Goal: Information Seeking & Learning: Learn about a topic

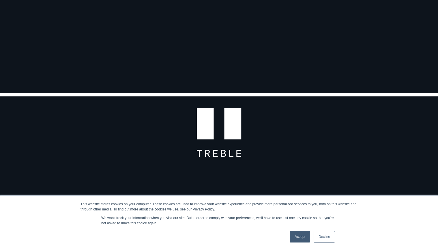
click at [329, 238] on link "Decline" at bounding box center [324, 237] width 21 height 12
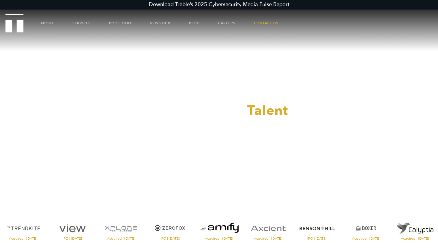
click at [225, 20] on div at bounding box center [219, 125] width 438 height 250
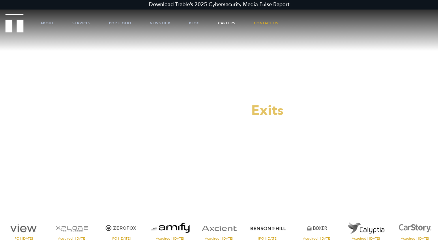
click at [224, 25] on link "Careers" at bounding box center [226, 22] width 17 height 17
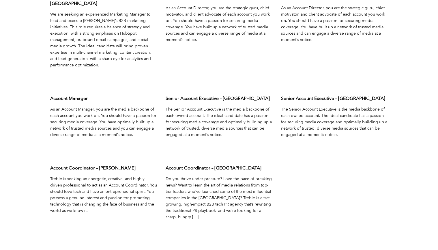
scroll to position [1890, 0]
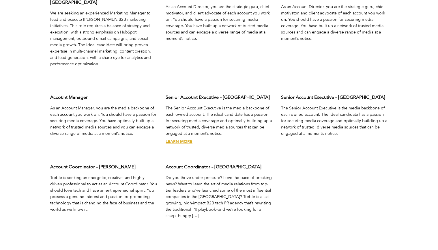
click at [181, 139] on link "Learn More" at bounding box center [179, 141] width 27 height 5
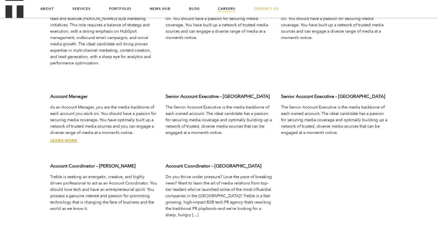
click at [64, 138] on link "Learn More" at bounding box center [63, 140] width 27 height 5
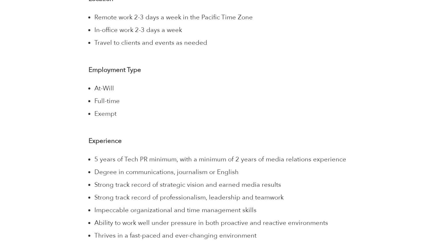
scroll to position [1432, 0]
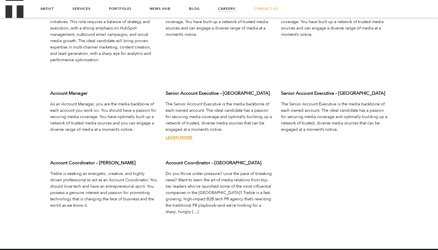
scroll to position [1877, 0]
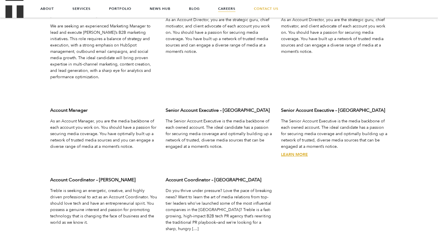
click at [296, 152] on link "Learn More" at bounding box center [294, 154] width 27 height 5
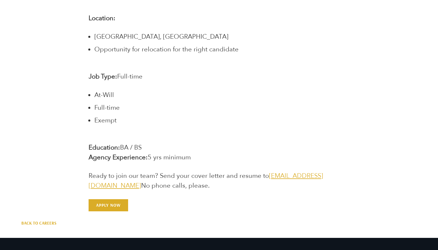
scroll to position [1153, 0]
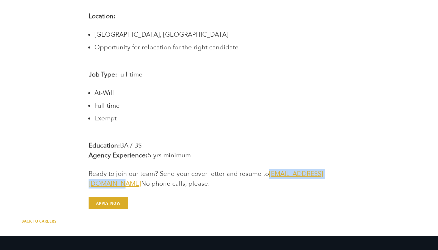
drag, startPoint x: 347, startPoint y: 164, endPoint x: 268, endPoint y: 163, distance: 79.1
click at [268, 169] on p "Ready to join our team? Send your cover letter and resume to [EMAIL_ADDRESS][DO…" at bounding box center [219, 179] width 261 height 20
copy link "[EMAIL_ADDRESS][DOMAIN_NAME]"
